Goal: Find specific page/section

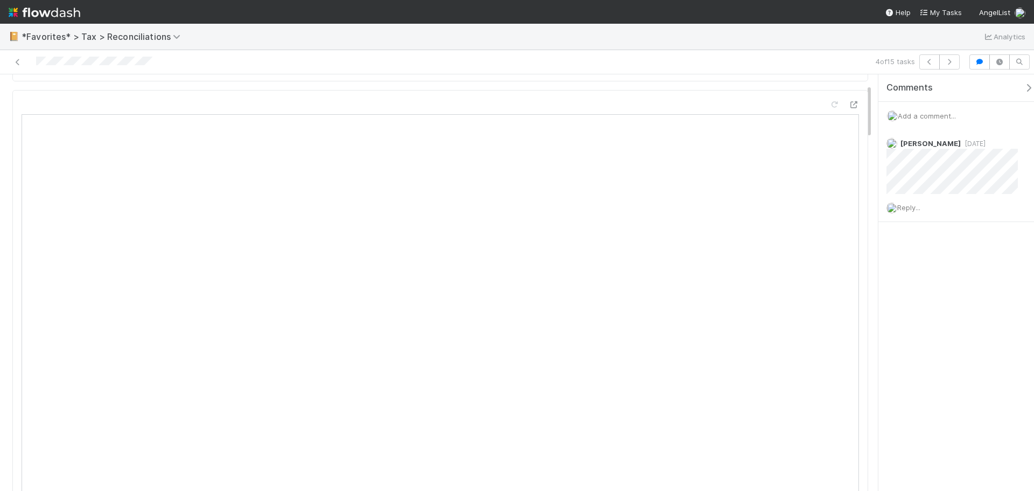
scroll to position [54, 0]
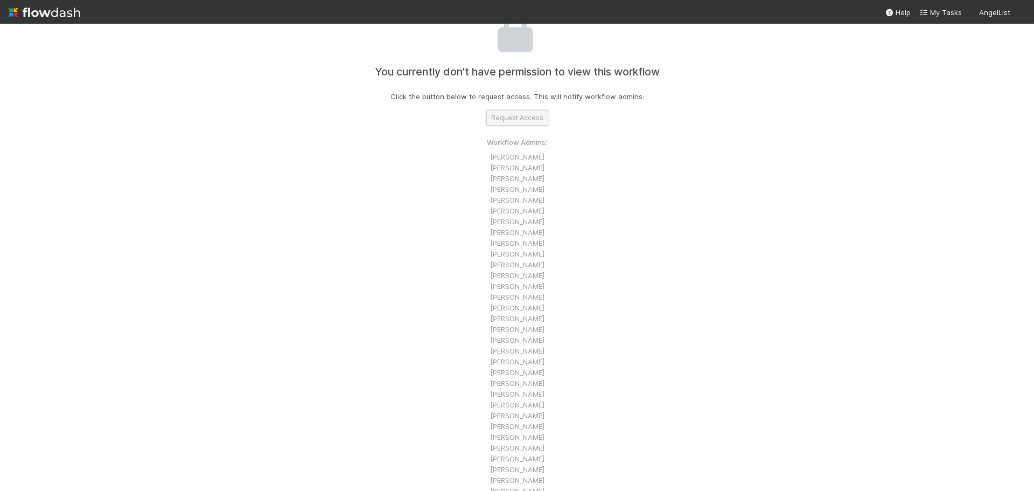
click at [501, 120] on button "Request Access" at bounding box center [517, 117] width 62 height 15
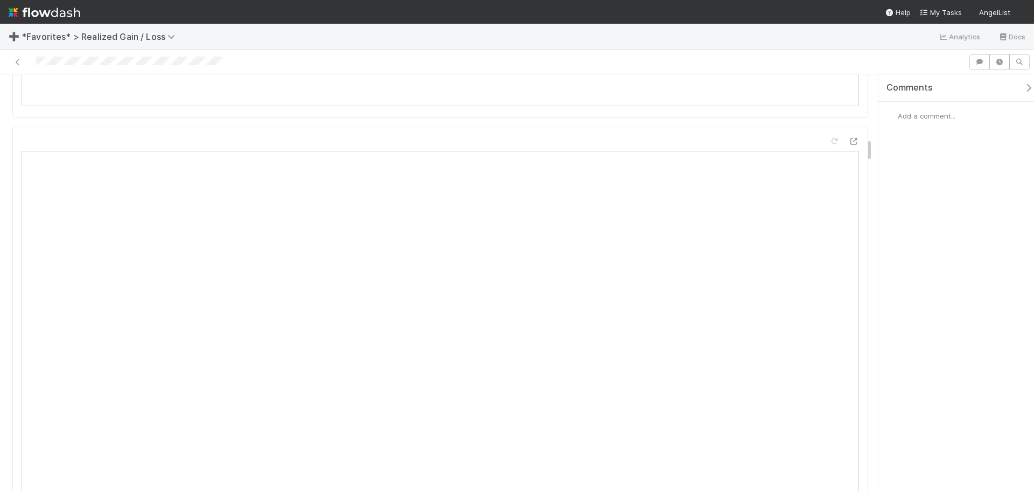
scroll to position [1077, 0]
